Goal: Book appointment/travel/reservation

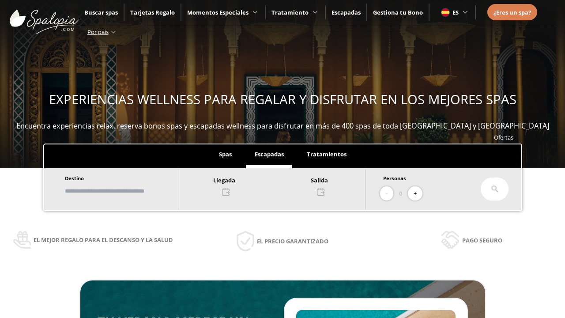
click at [124, 191] on input "text" at bounding box center [117, 190] width 110 height 15
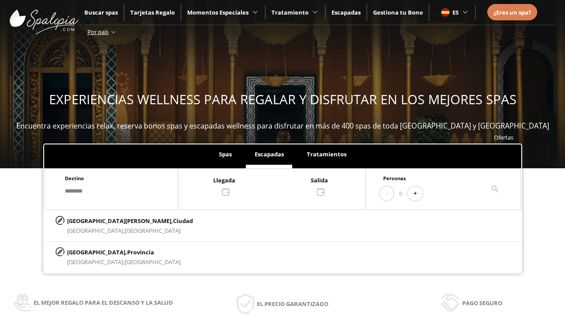
click at [281, 185] on div at bounding box center [271, 185] width 187 height 21
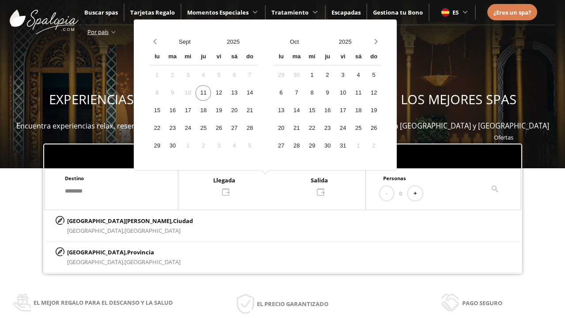
click at [242, 93] on div "13" at bounding box center [233, 92] width 15 height 15
click at [257, 93] on div "14" at bounding box center [249, 92] width 15 height 15
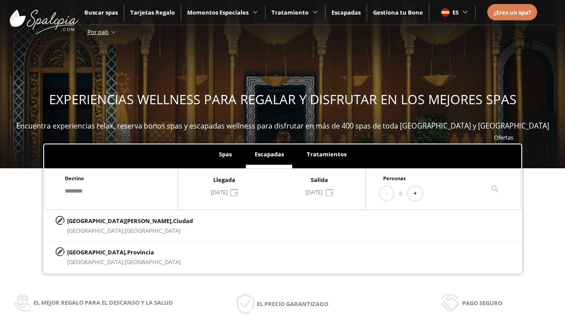
click at [418, 193] on button "+" at bounding box center [415, 193] width 15 height 15
click at [111, 220] on p "[GEOGRAPHIC_DATA][PERSON_NAME], [GEOGRAPHIC_DATA]" at bounding box center [130, 221] width 126 height 10
type input "**********"
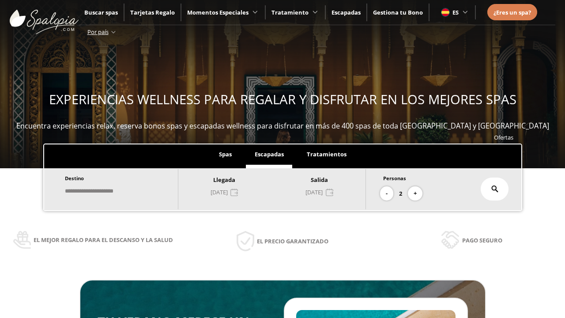
click at [495, 189] on icon at bounding box center [494, 188] width 7 height 7
